Goal: Task Accomplishment & Management: Use online tool/utility

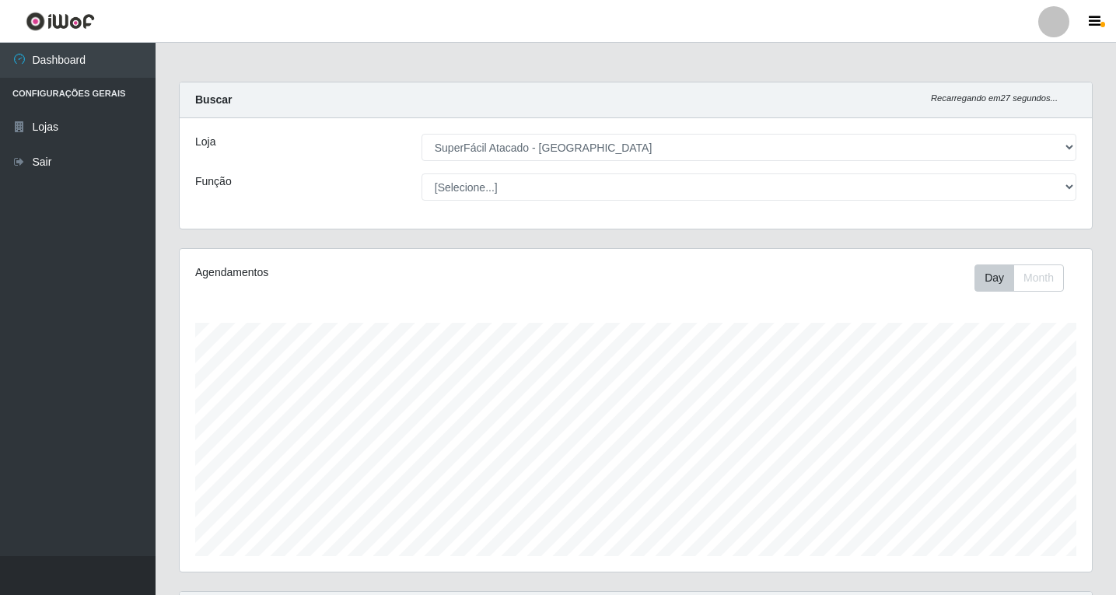
select select "503"
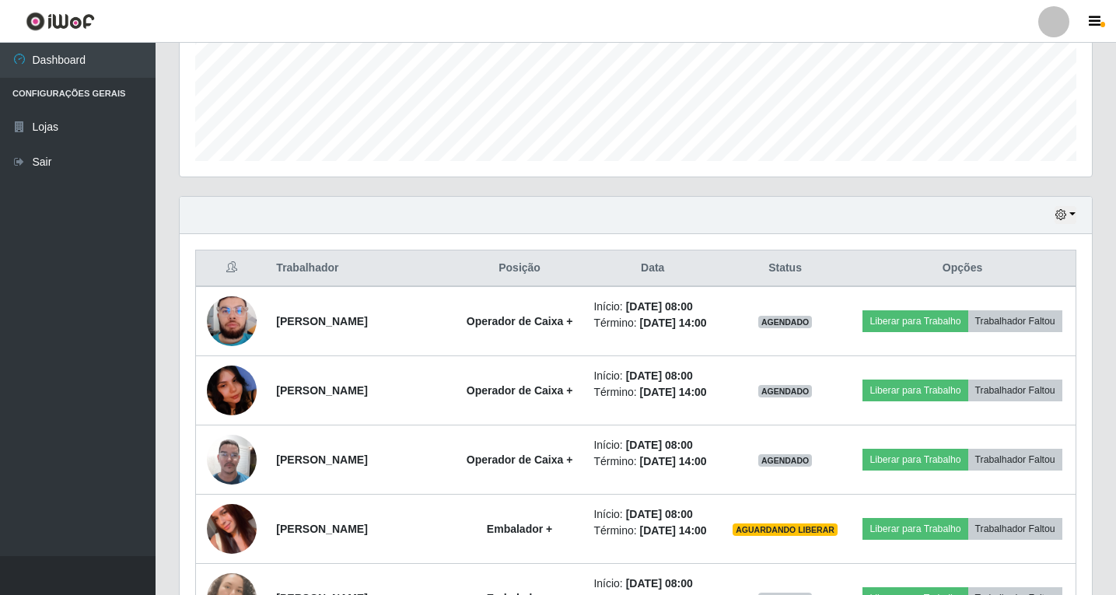
scroll to position [396, 0]
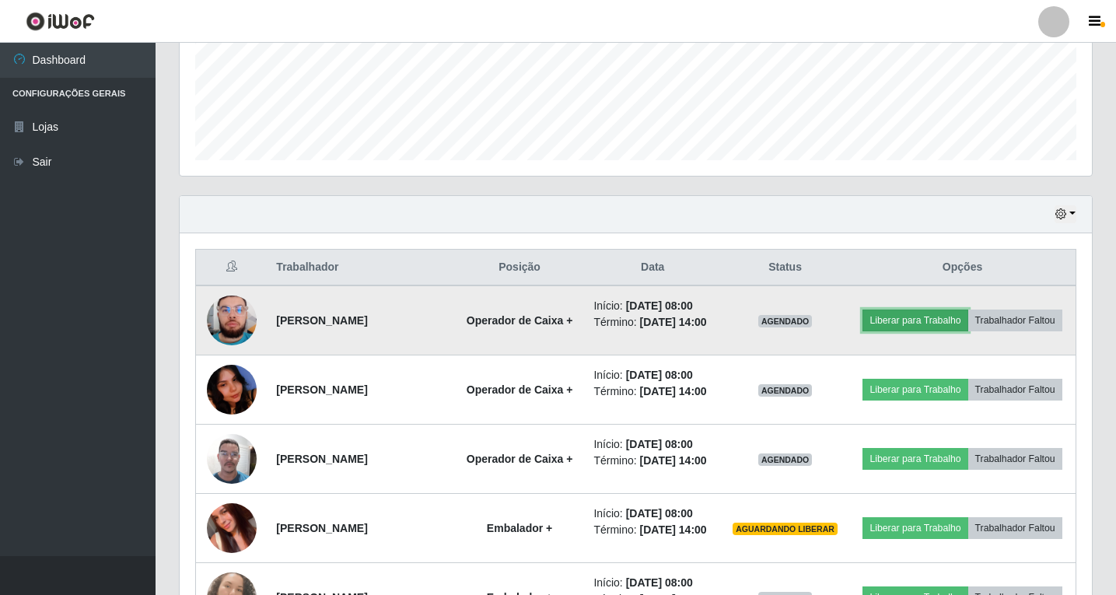
click at [947, 317] on button "Liberar para Trabalho" at bounding box center [915, 321] width 105 height 22
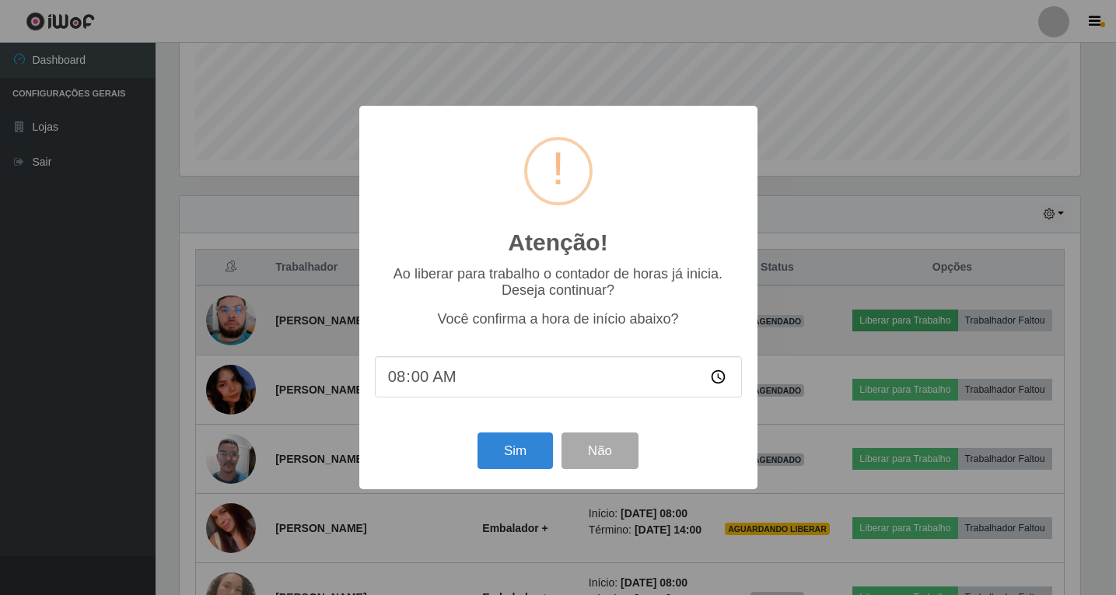
scroll to position [323, 905]
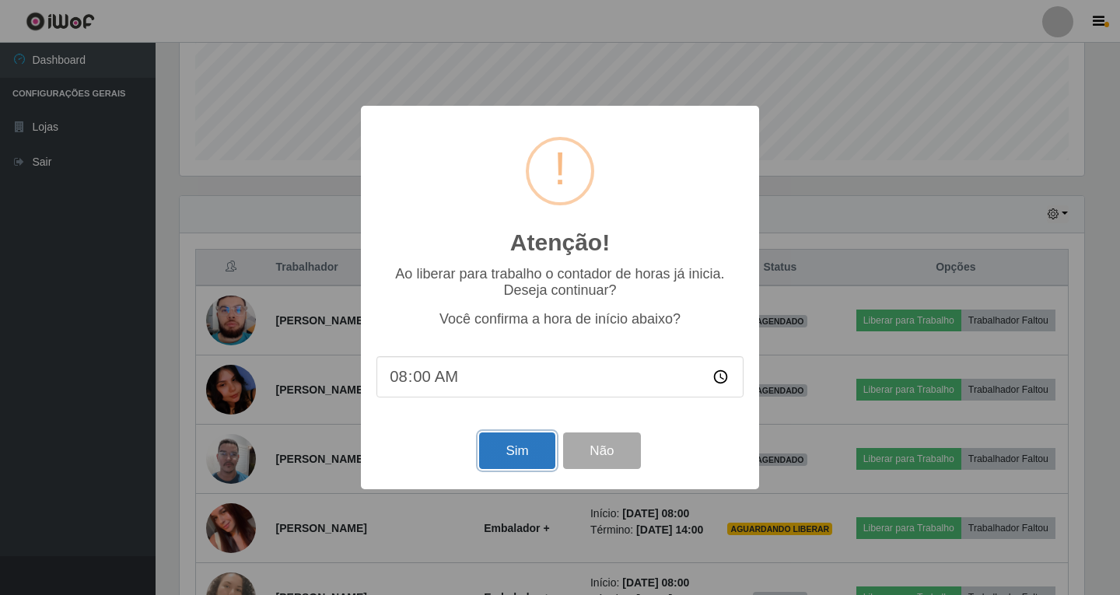
click at [524, 459] on button "Sim" at bounding box center [516, 451] width 75 height 37
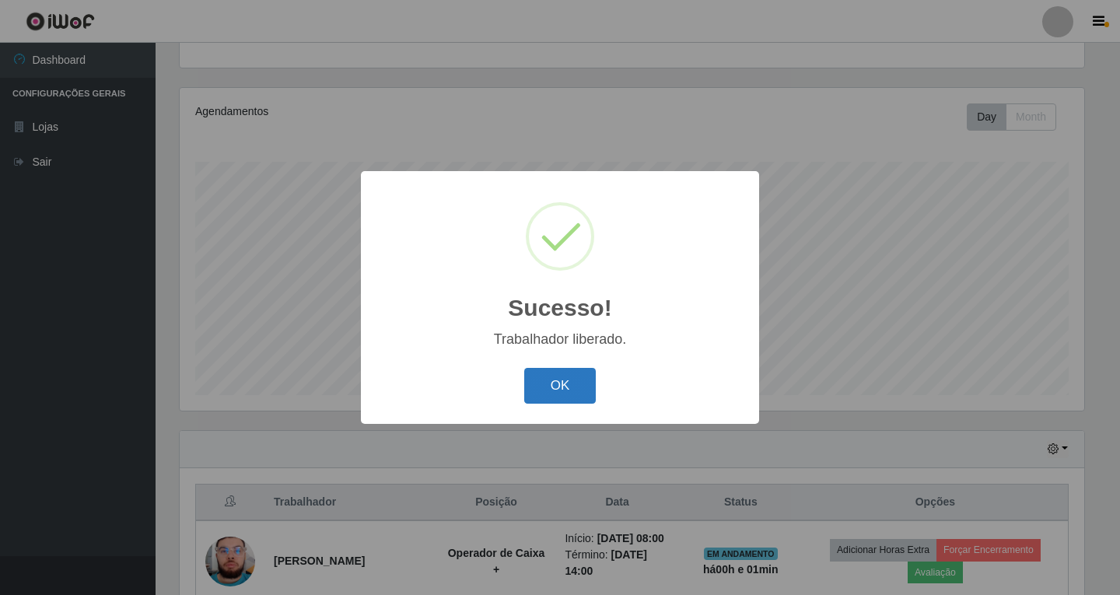
click at [562, 395] on button "OK" at bounding box center [560, 386] width 72 height 37
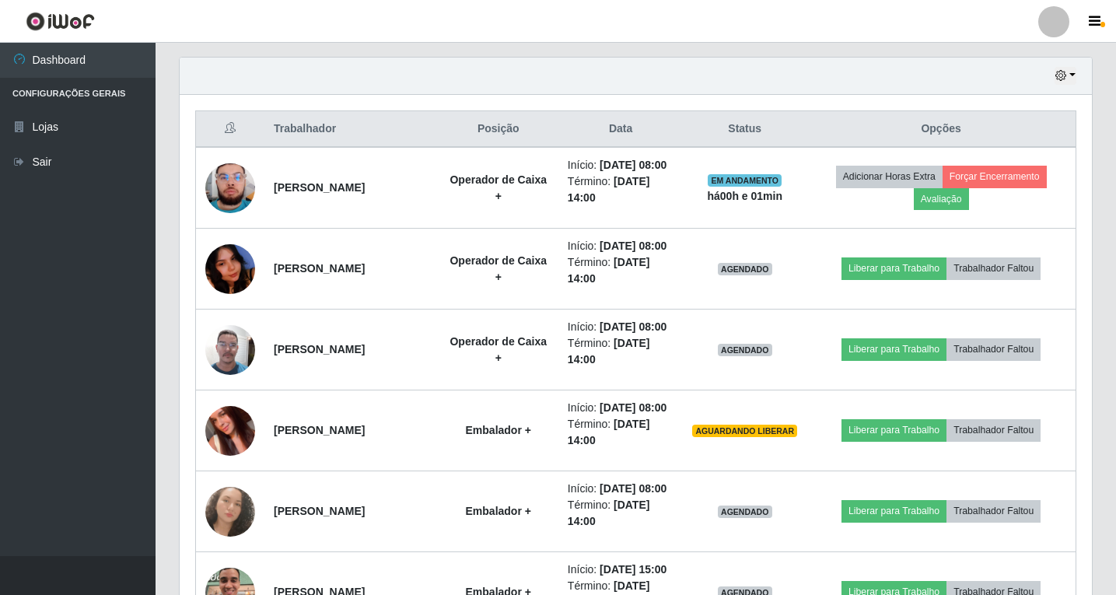
scroll to position [550, 0]
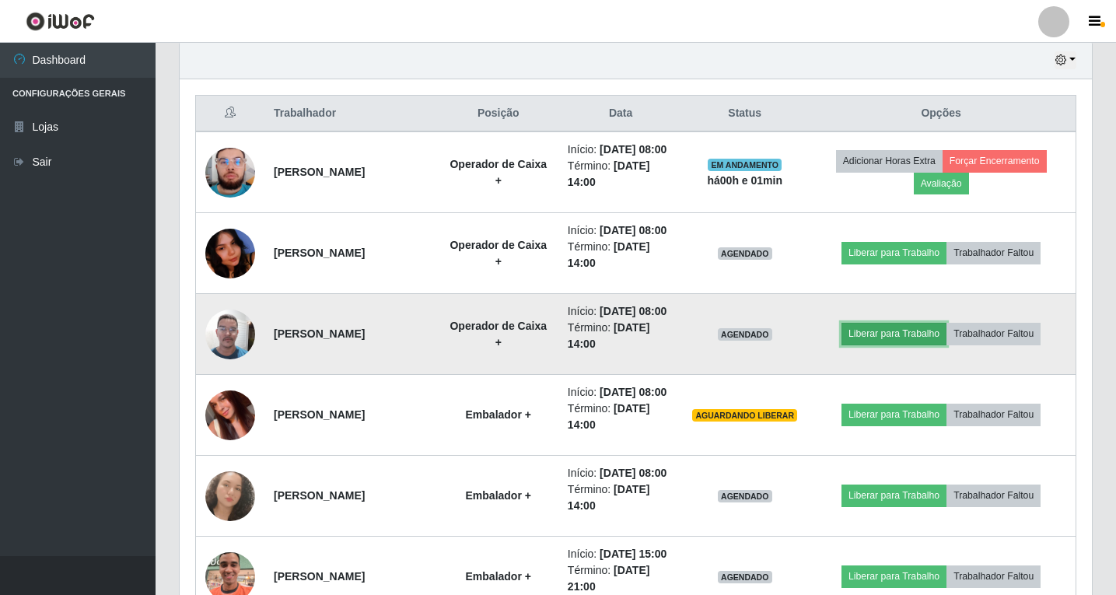
click at [874, 345] on button "Liberar para Trabalho" at bounding box center [894, 334] width 105 height 22
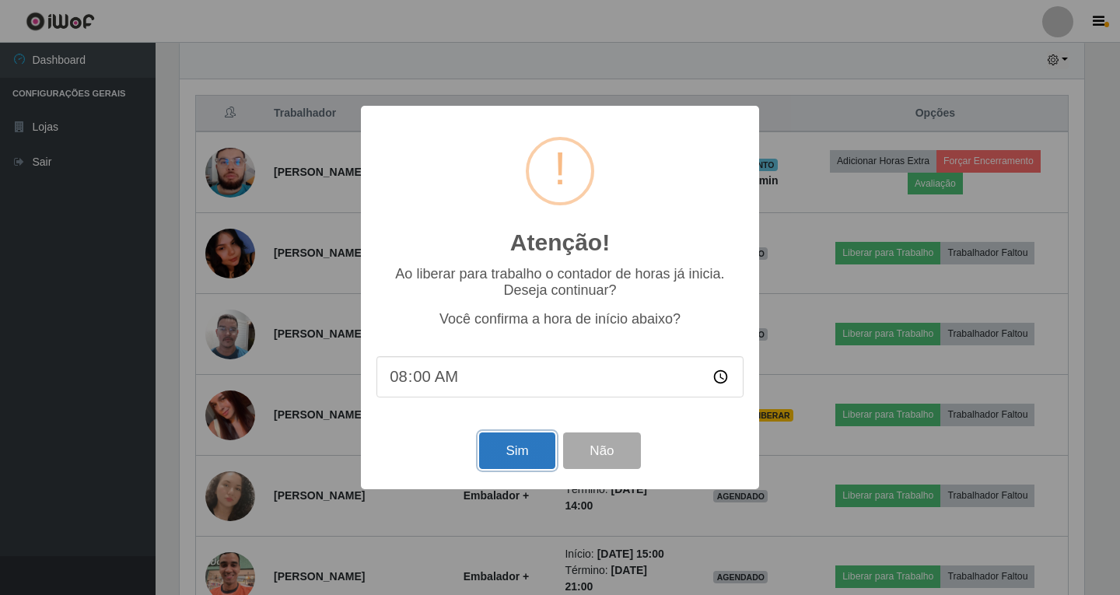
click at [527, 455] on button "Sim" at bounding box center [516, 451] width 75 height 37
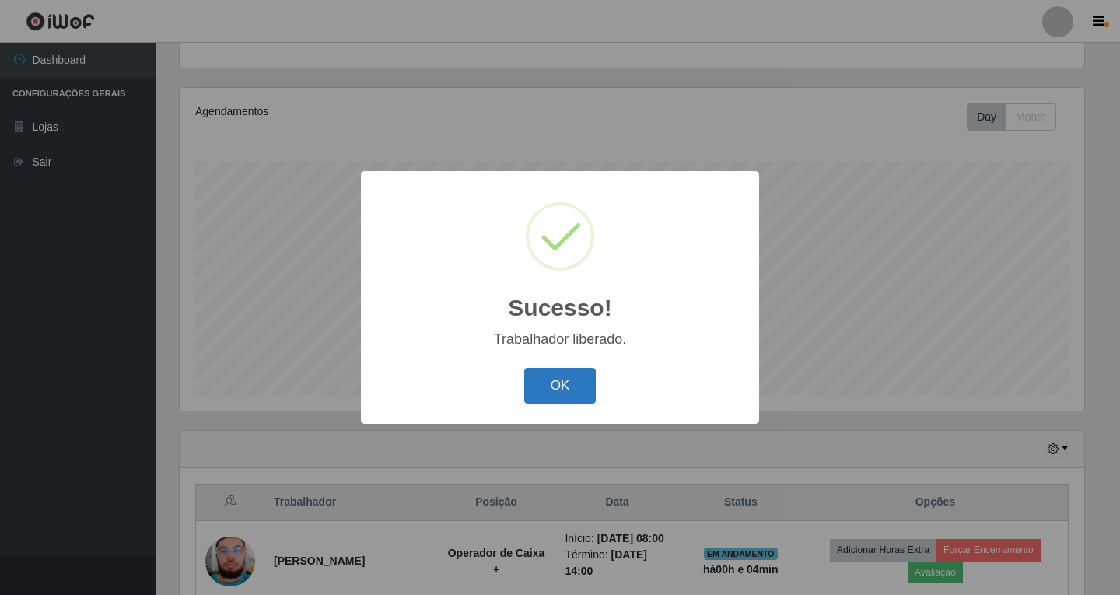
click at [569, 380] on button "OK" at bounding box center [560, 386] width 72 height 37
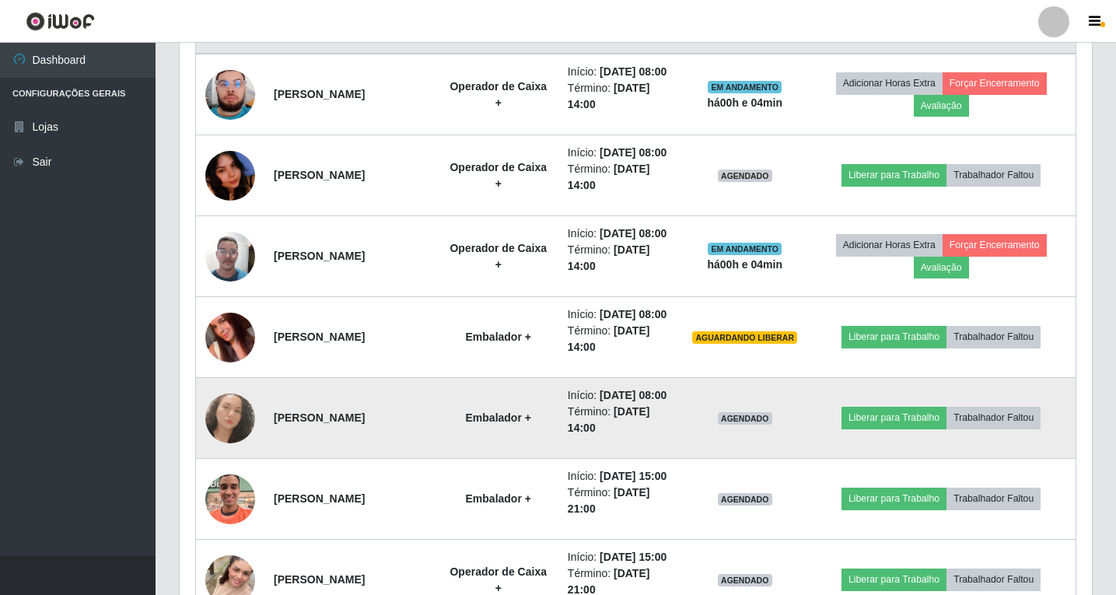
scroll to position [706, 0]
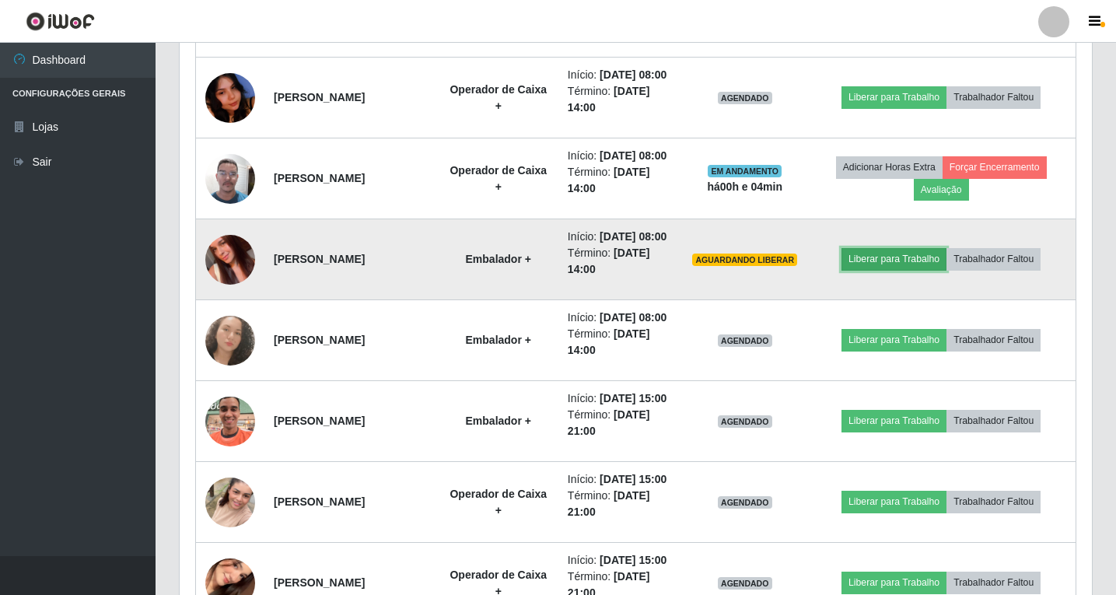
click at [902, 270] on button "Liberar para Trabalho" at bounding box center [894, 259] width 105 height 22
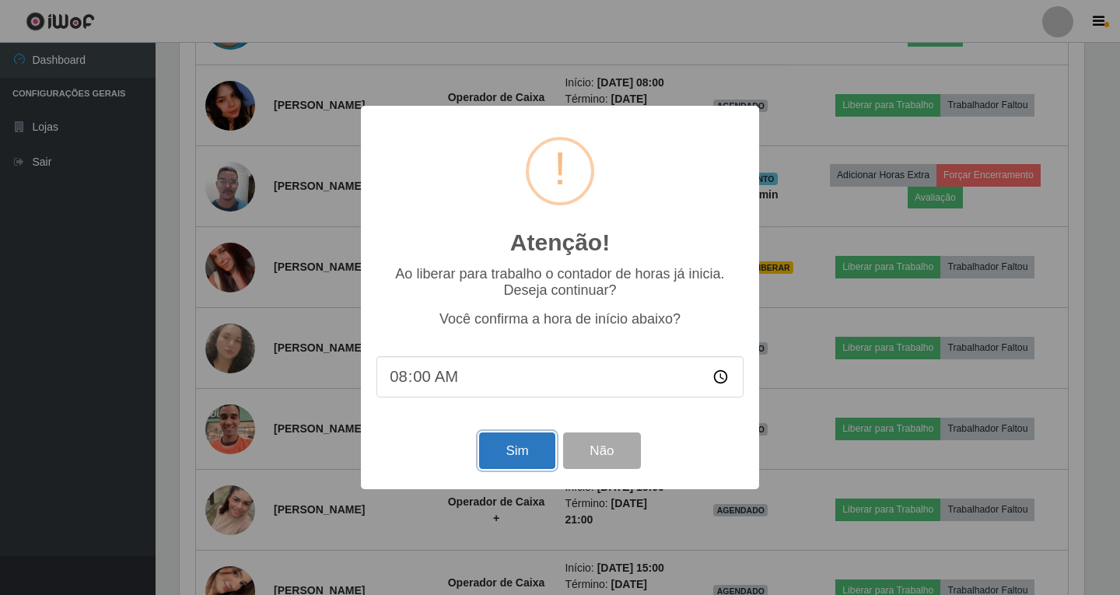
click at [524, 456] on button "Sim" at bounding box center [516, 451] width 75 height 37
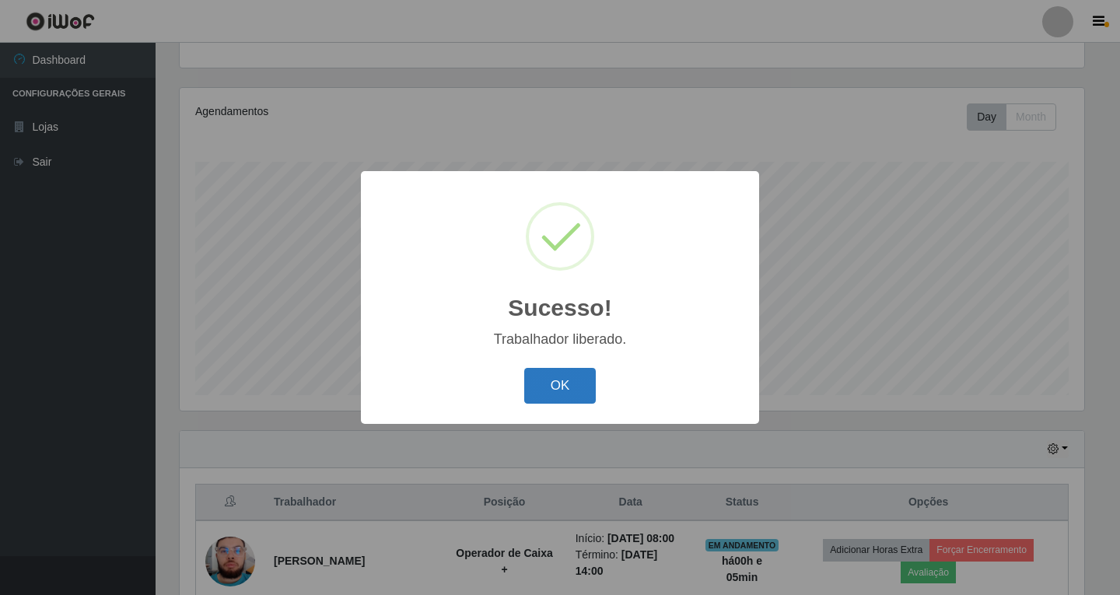
click at [577, 384] on button "OK" at bounding box center [560, 386] width 72 height 37
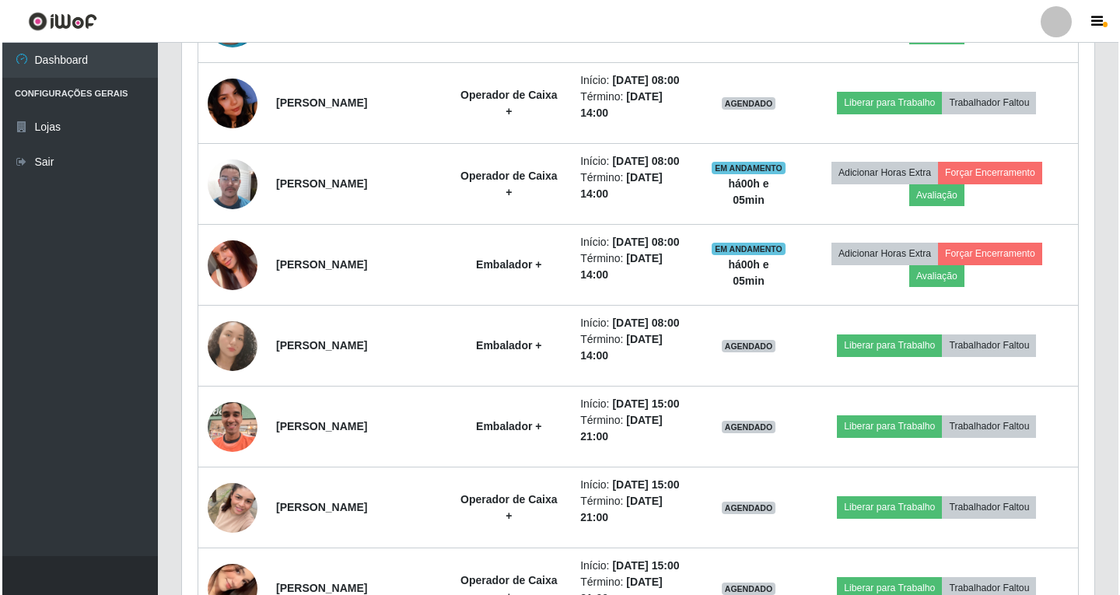
scroll to position [706, 0]
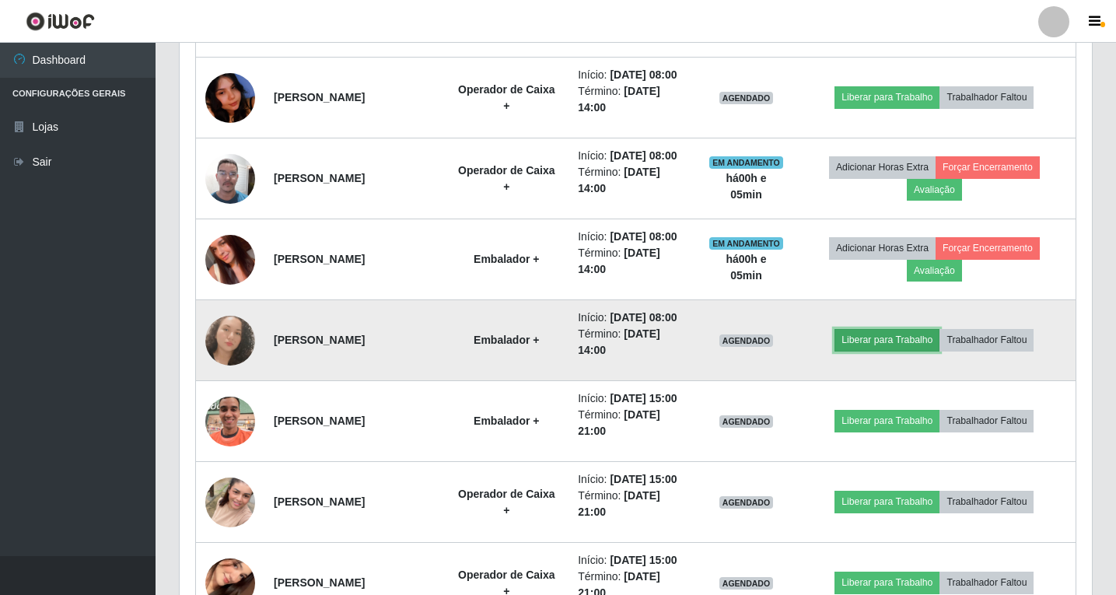
click at [878, 338] on button "Liberar para Trabalho" at bounding box center [887, 340] width 105 height 22
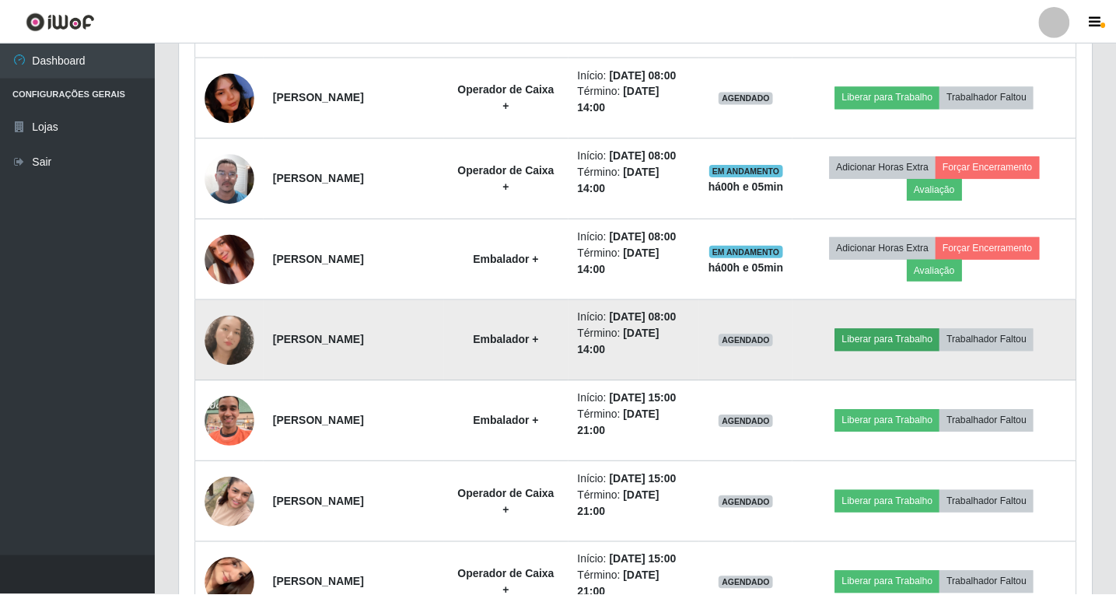
scroll to position [323, 905]
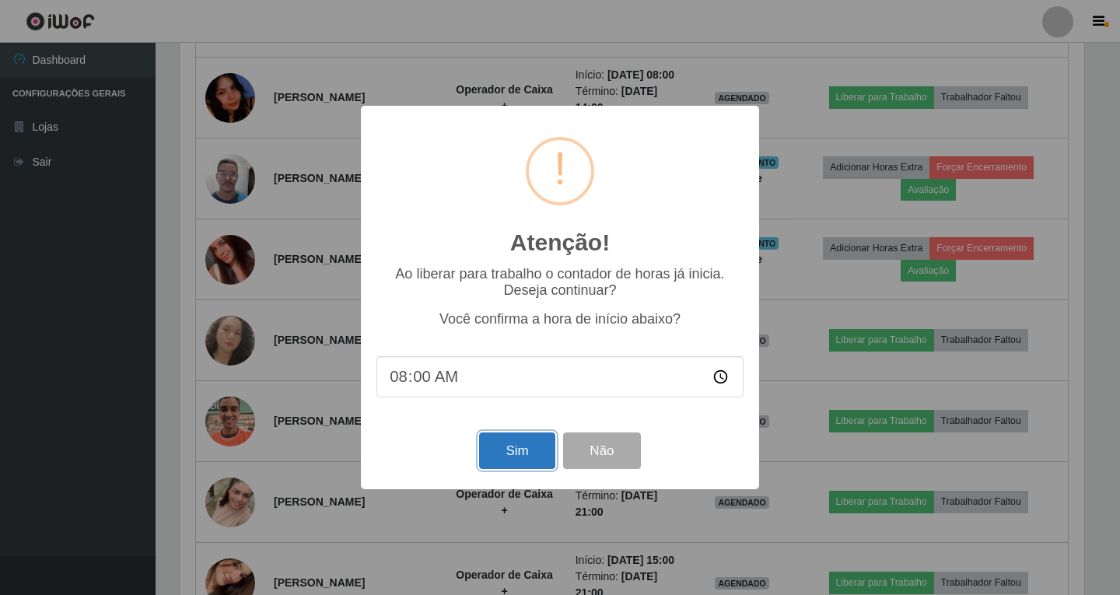
click at [513, 454] on button "Sim" at bounding box center [516, 451] width 75 height 37
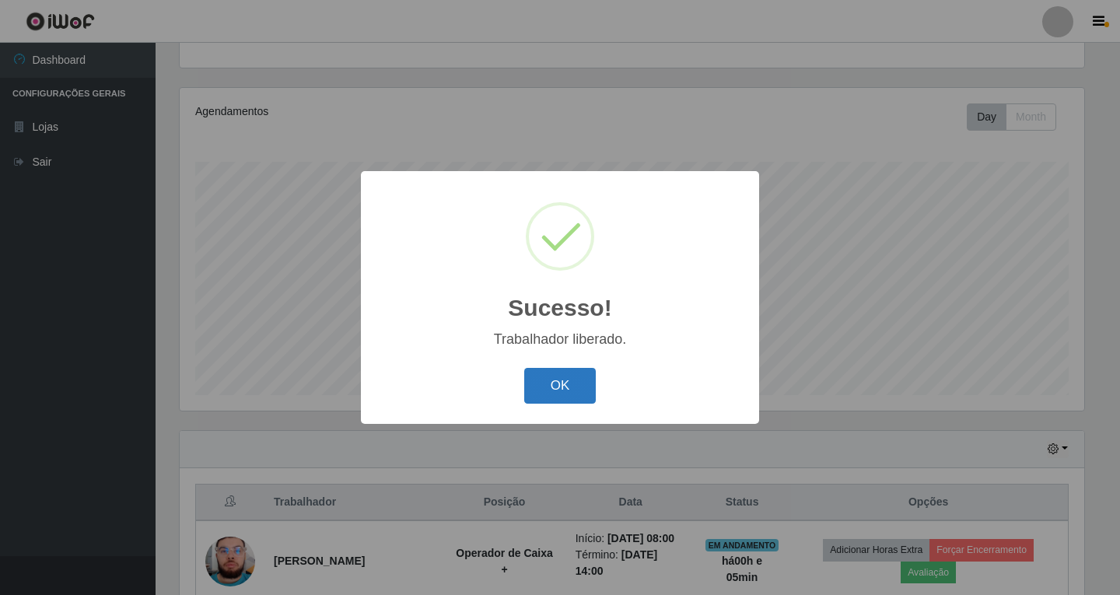
click at [544, 404] on button "OK" at bounding box center [560, 386] width 72 height 37
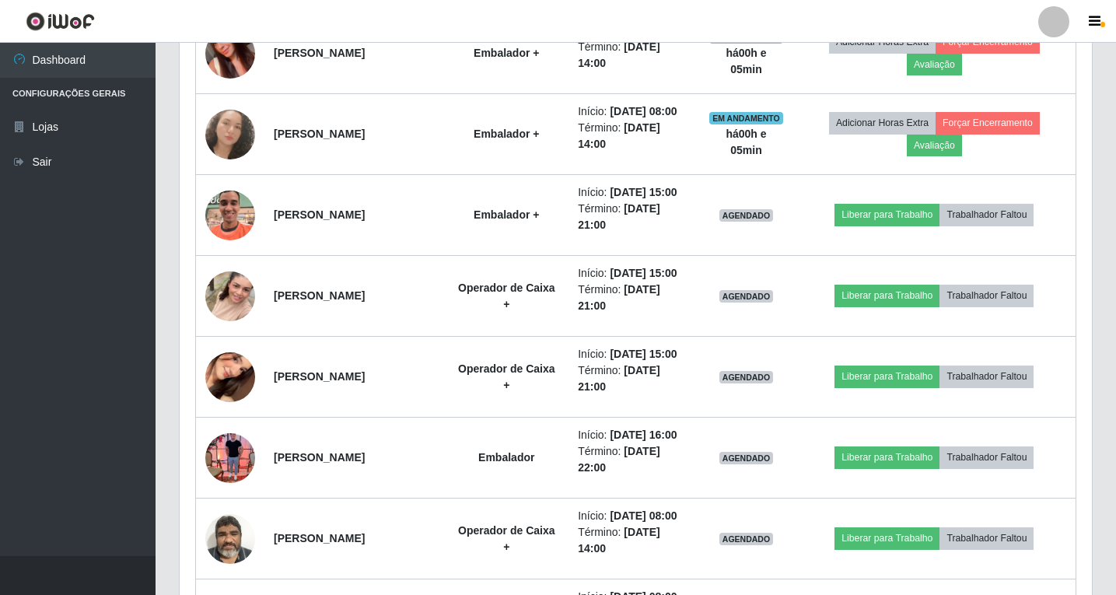
scroll to position [0, 0]
